Goal: Task Accomplishment & Management: Use online tool/utility

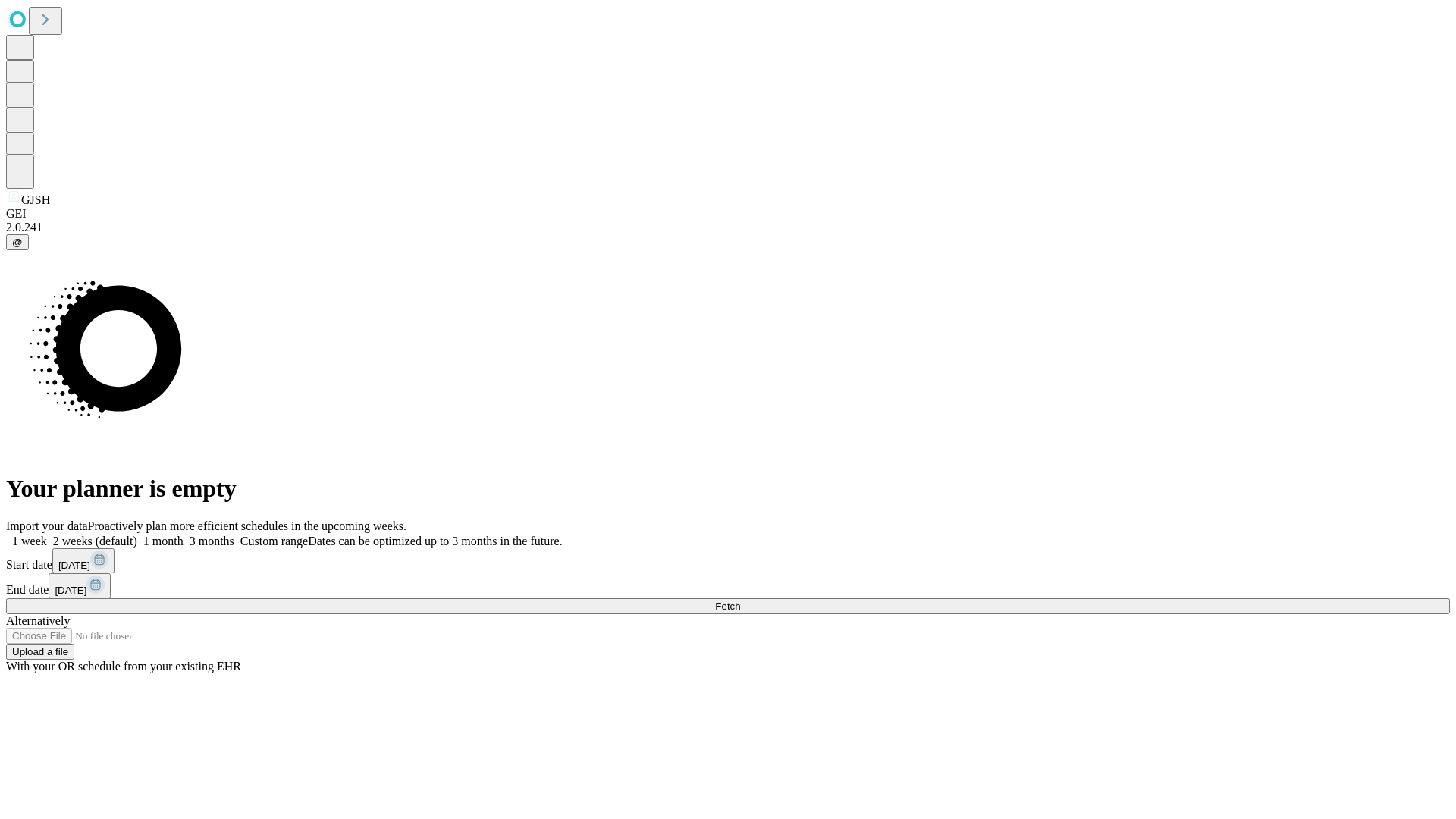
click at [740, 601] on span "Fetch" at bounding box center [727, 606] width 25 height 12
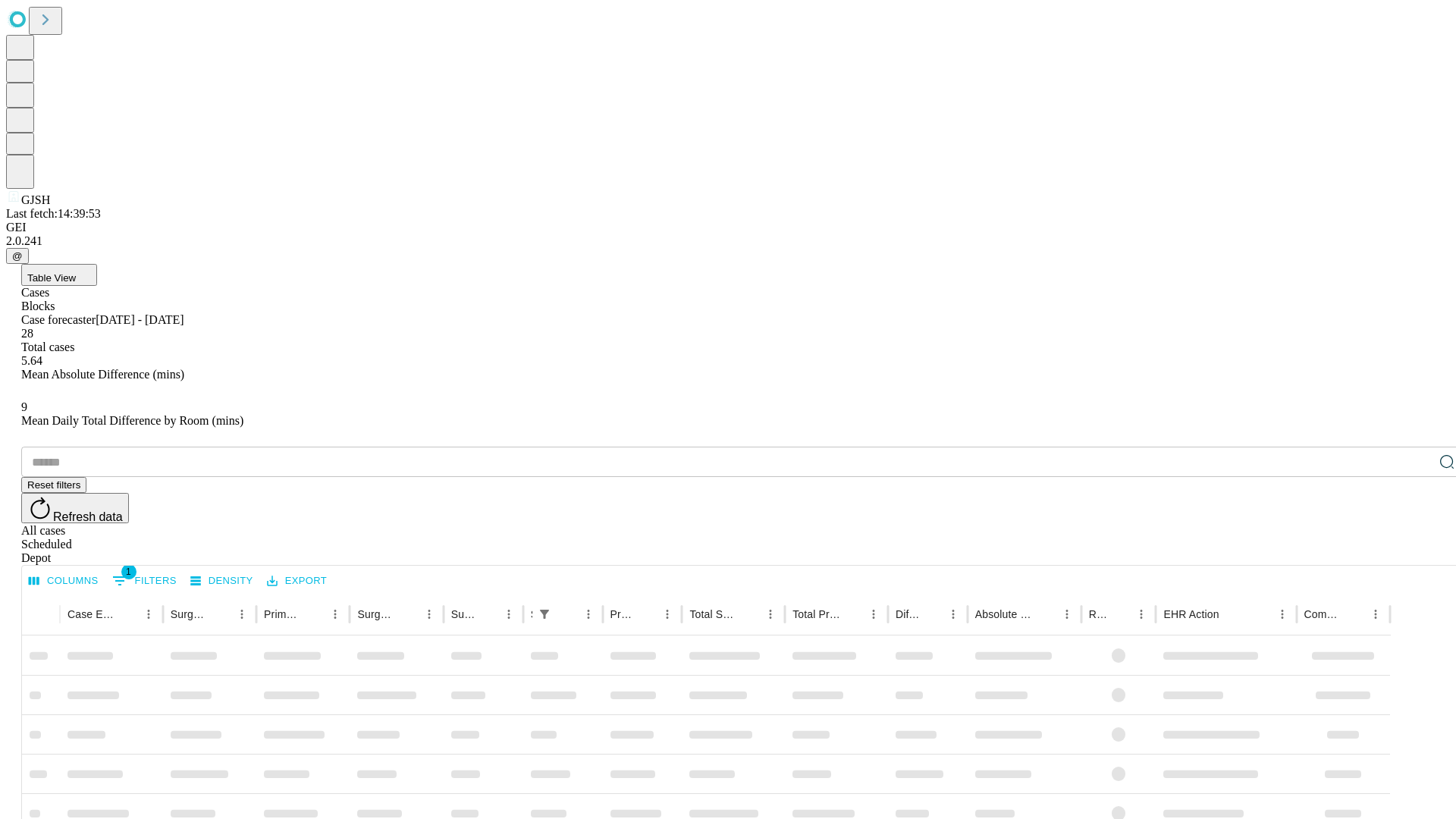
click at [1417, 551] on div "Depot" at bounding box center [743, 558] width 1444 height 13
